Goal: Task Accomplishment & Management: Use online tool/utility

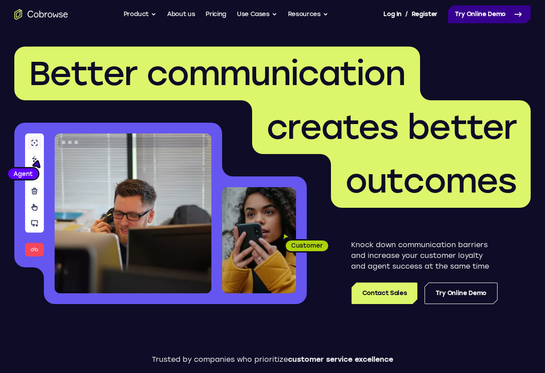
click at [475, 13] on link "Try Online Demo" at bounding box center [489, 14] width 83 height 18
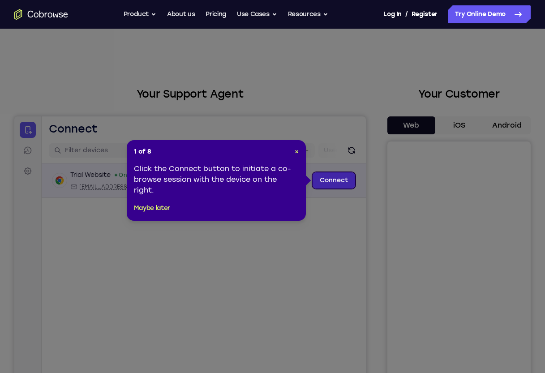
click at [324, 178] on link "Connect" at bounding box center [333, 180] width 43 height 16
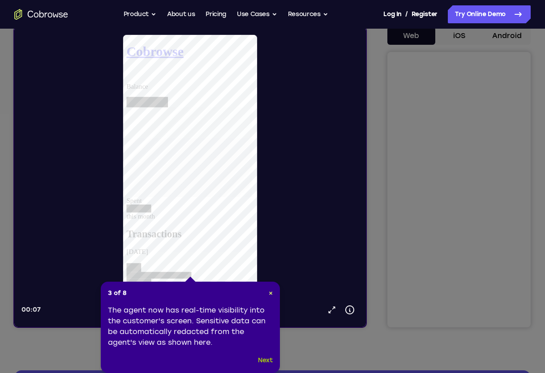
click at [265, 359] on button "Next" at bounding box center [265, 360] width 15 height 11
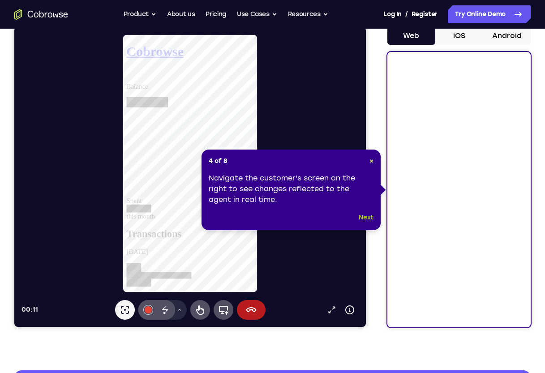
click at [362, 214] on button "Next" at bounding box center [366, 217] width 15 height 11
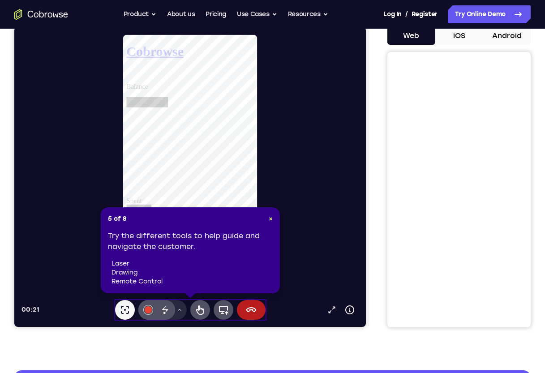
scroll to position [134, 0]
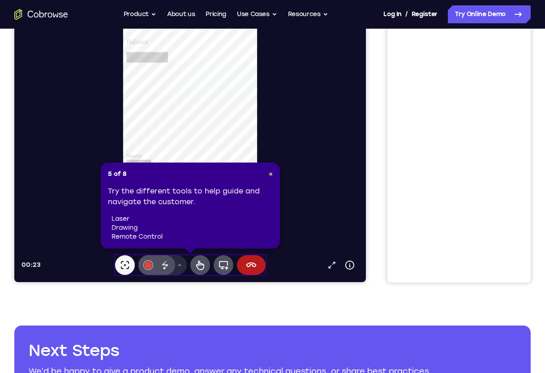
click at [179, 218] on li "laser" at bounding box center [191, 218] width 161 height 9
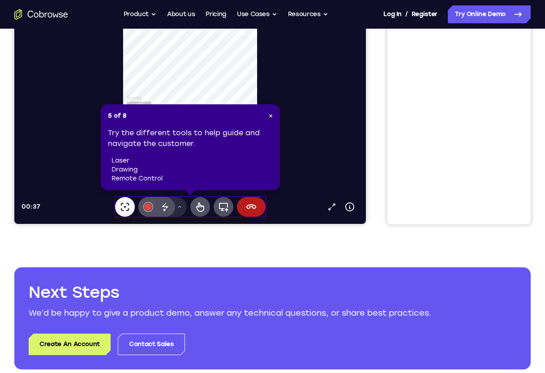
scroll to position [179, 0]
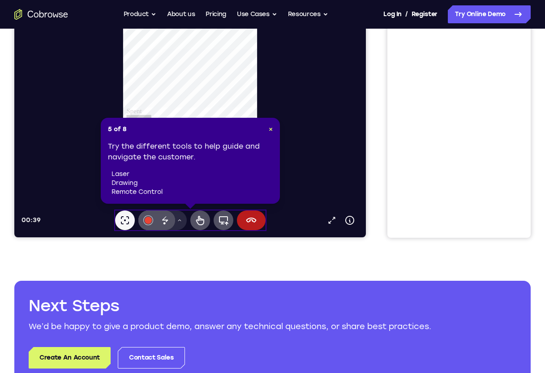
click at [228, 175] on li "laser" at bounding box center [191, 174] width 161 height 9
click at [114, 126] on span "5 of 8" at bounding box center [117, 129] width 19 height 9
click at [121, 175] on li "laser" at bounding box center [191, 174] width 161 height 9
click at [124, 184] on li "drawing" at bounding box center [191, 183] width 161 height 9
click at [127, 191] on li "remote control" at bounding box center [191, 192] width 161 height 9
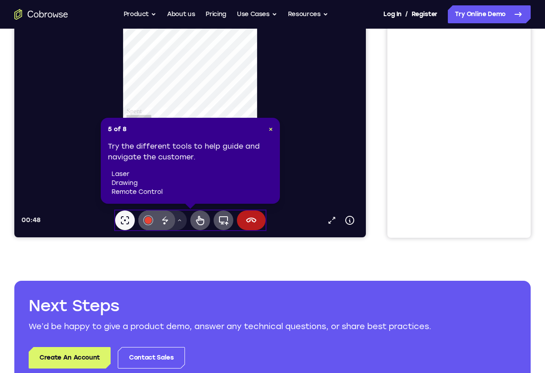
click at [175, 159] on div "Try the different tools to help guide and navigate the customer. laser drawing …" at bounding box center [190, 168] width 165 height 55
click at [173, 157] on div "Try the different tools to help guide and navigate the customer. laser drawing …" at bounding box center [190, 168] width 165 height 55
click at [111, 129] on span "5 of 8" at bounding box center [117, 129] width 19 height 9
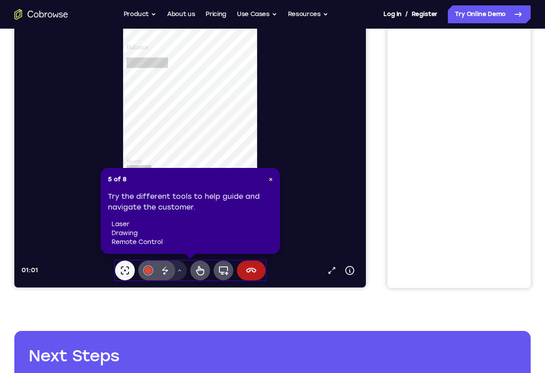
scroll to position [90, 0]
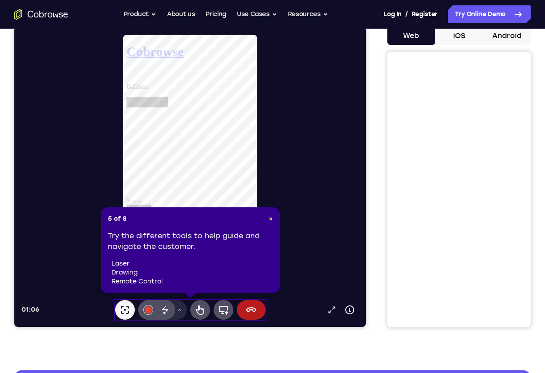
click at [223, 232] on div "Try the different tools to help guide and navigate the customer. laser drawing …" at bounding box center [190, 258] width 165 height 55
click at [271, 219] on span "×" at bounding box center [271, 219] width 4 height 8
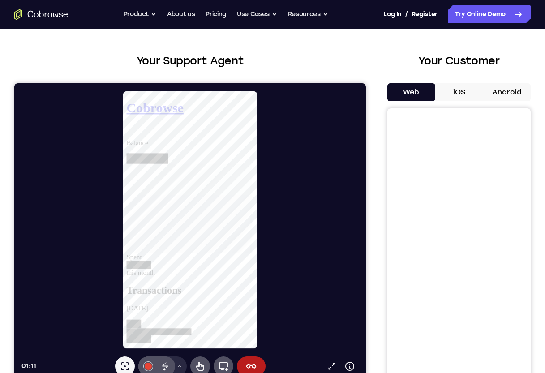
scroll to position [0, 0]
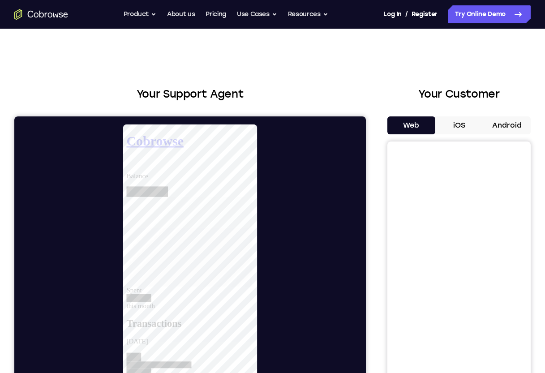
click at [278, 211] on div at bounding box center [193, 253] width 344 height 259
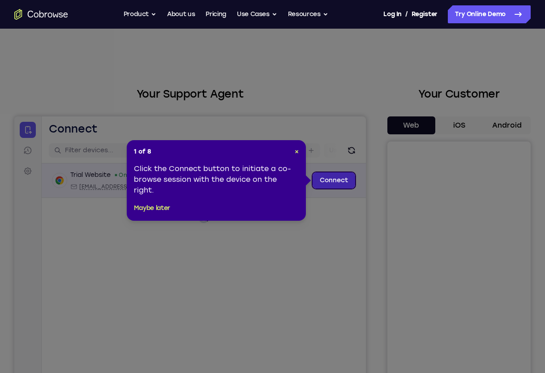
click at [330, 176] on link "Connect" at bounding box center [333, 180] width 43 height 16
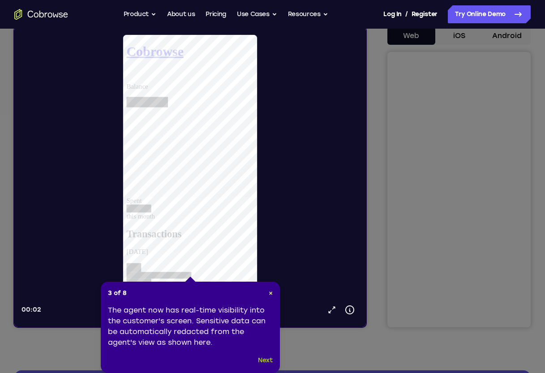
click at [265, 359] on button "Next" at bounding box center [265, 360] width 15 height 11
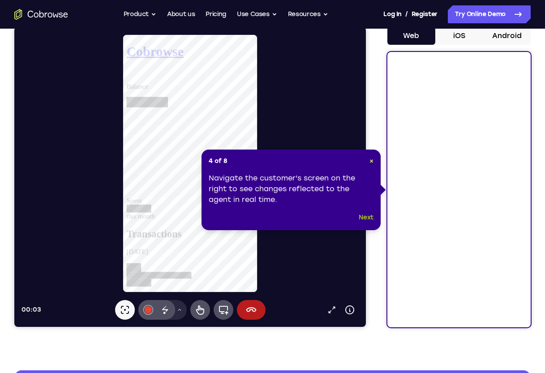
click at [367, 217] on button "Next" at bounding box center [366, 217] width 15 height 11
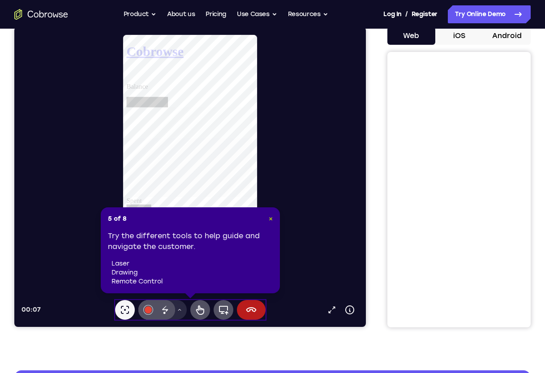
click at [269, 218] on span "×" at bounding box center [271, 219] width 4 height 8
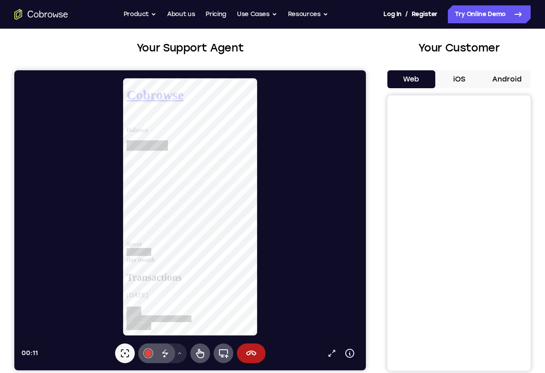
scroll to position [45, 0]
